Goal: Download file/media

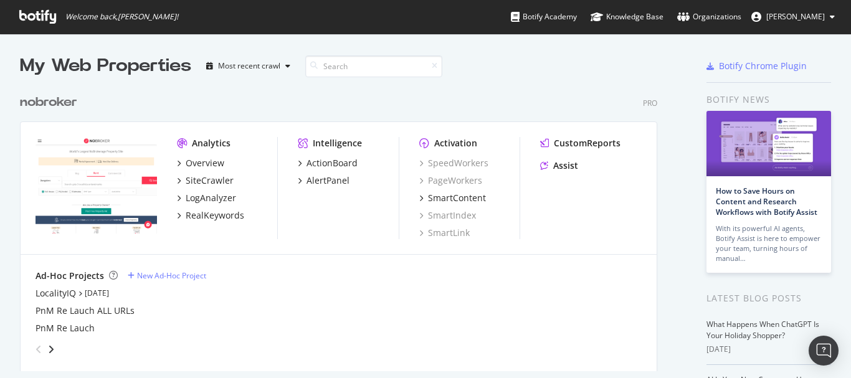
scroll to position [369, 832]
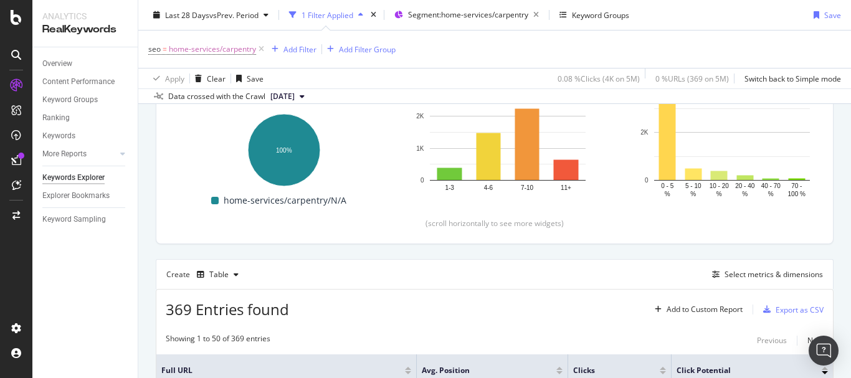
scroll to position [311, 0]
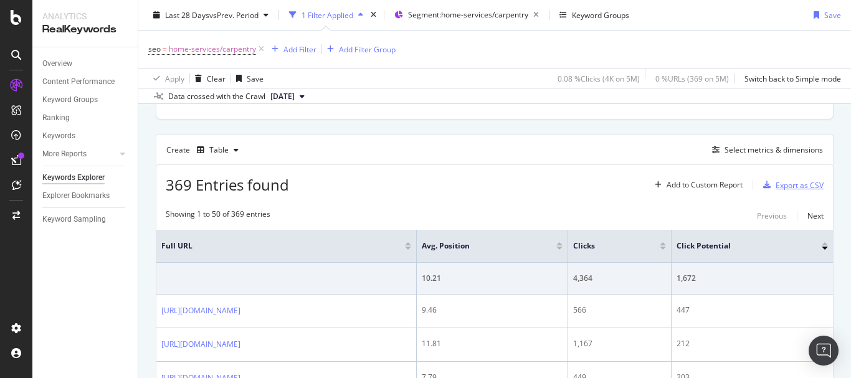
click at [802, 176] on div "Export as CSV" at bounding box center [790, 185] width 65 height 19
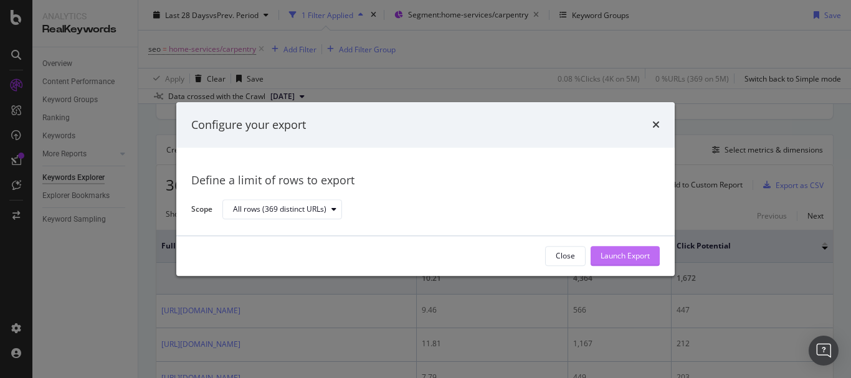
click at [643, 254] on div "Launch Export" at bounding box center [624, 256] width 49 height 11
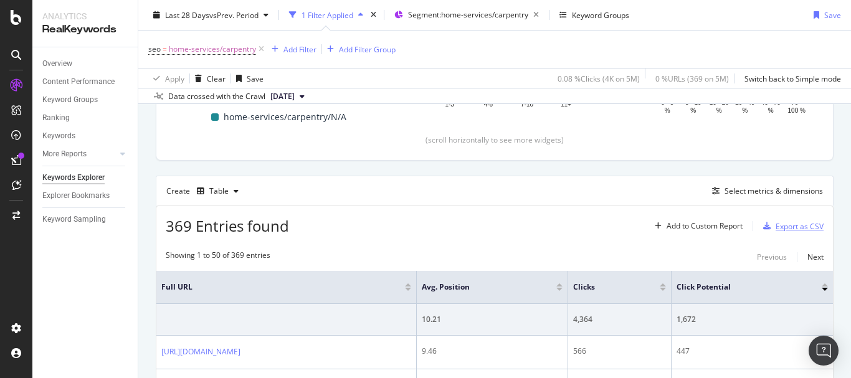
scroll to position [374, 0]
